Goal: Check status

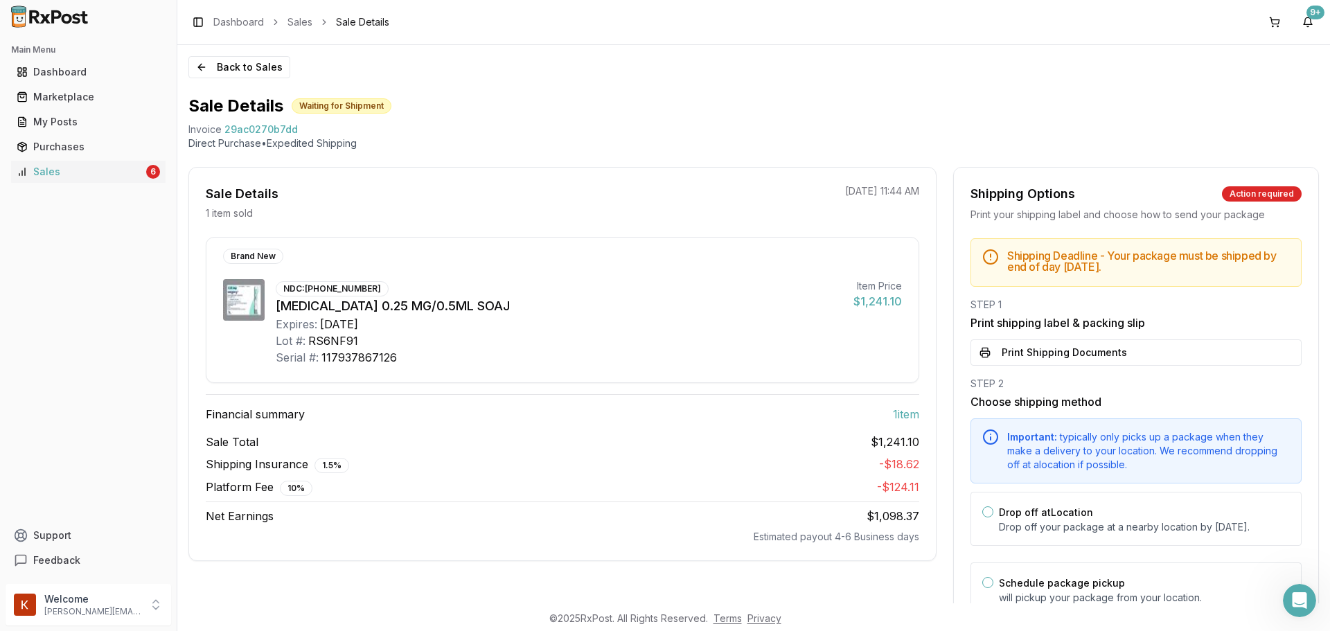
scroll to position [69, 0]
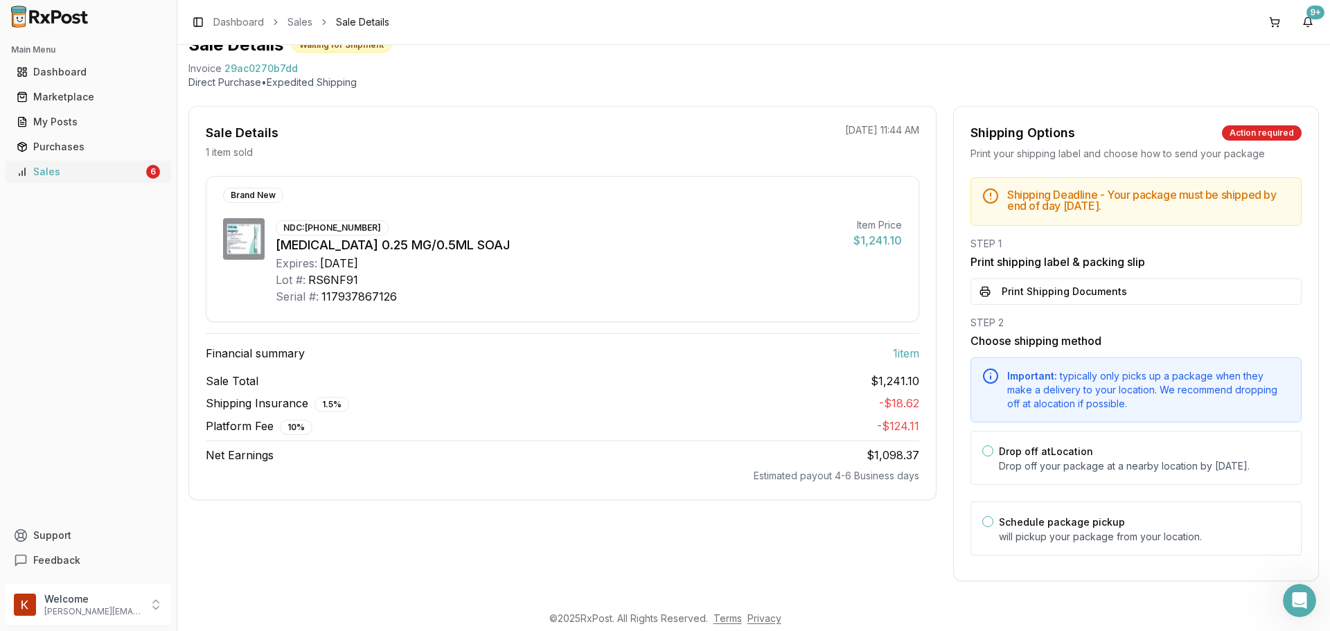
click at [105, 175] on div "Sales" at bounding box center [80, 172] width 127 height 14
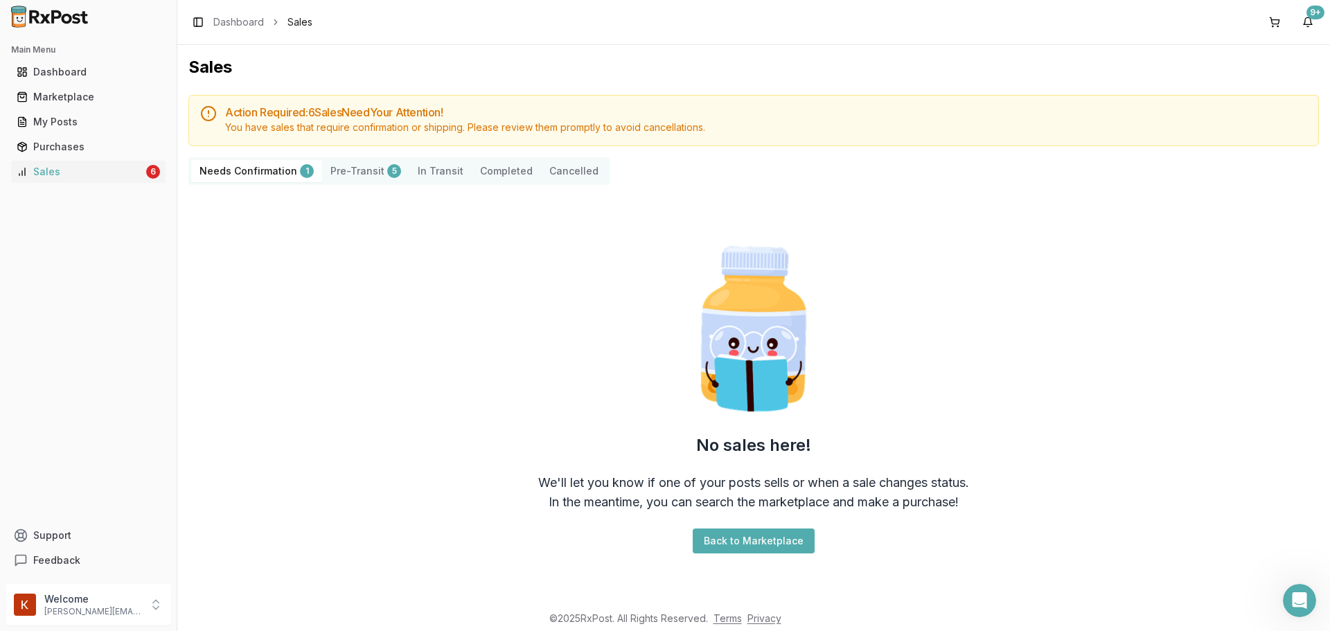
click at [289, 175] on Confirmation "Needs Confirmation 1" at bounding box center [256, 171] width 131 height 22
click at [346, 181] on div "Needs Confirmation Pre-Transit 7 In Transit Completed Cancelled" at bounding box center [390, 171] width 404 height 28
click at [352, 172] on button "Pre-Transit 7" at bounding box center [348, 171] width 87 height 22
